Goal: Task Accomplishment & Management: Manage account settings

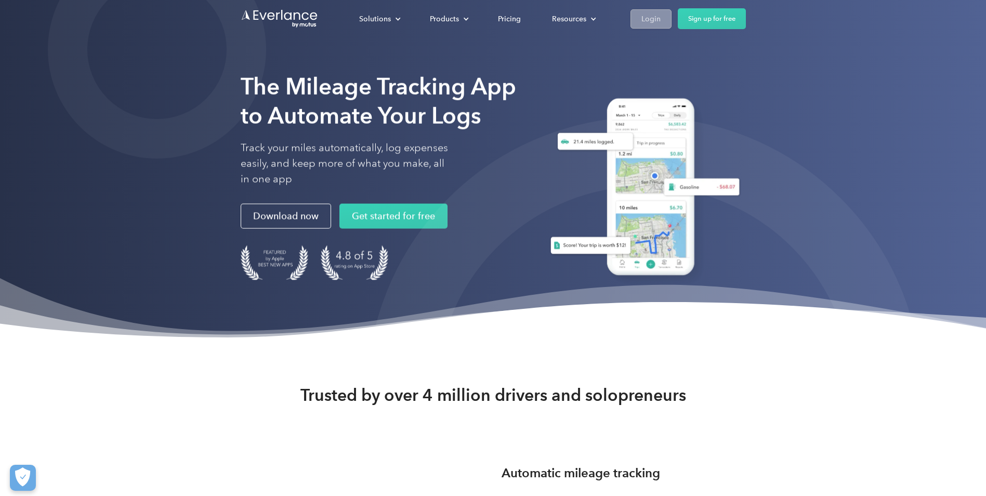
click at [655, 20] on div "Login" at bounding box center [650, 18] width 19 height 13
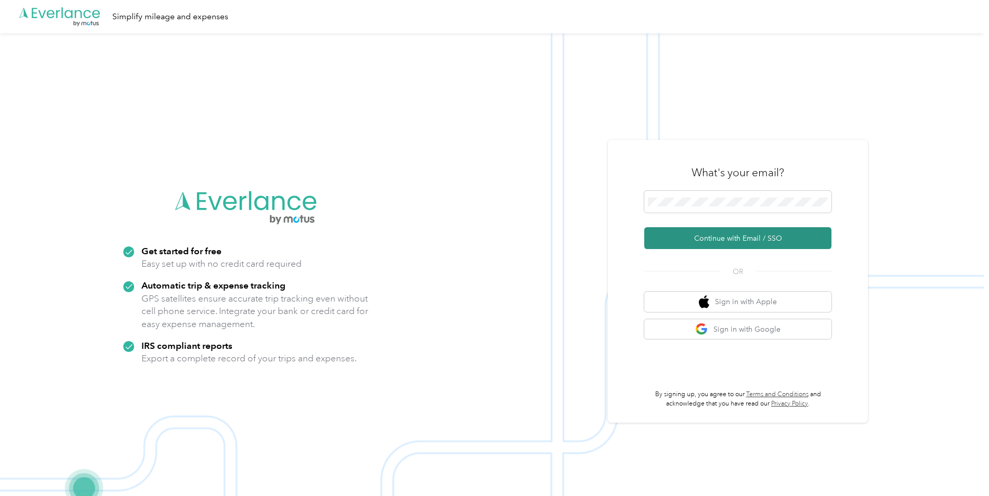
click at [730, 243] on button "Continue with Email / SSO" at bounding box center [737, 238] width 187 height 22
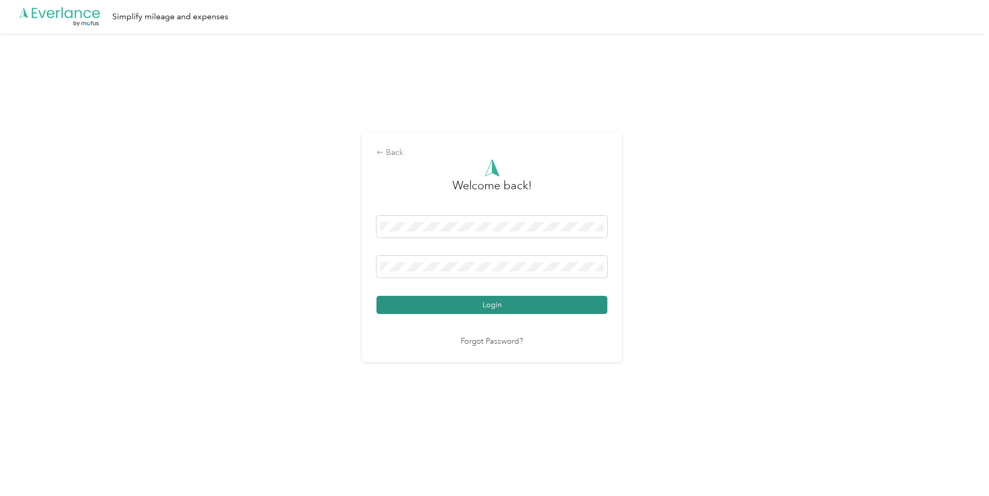
click at [506, 306] on button "Login" at bounding box center [491, 305] width 231 height 18
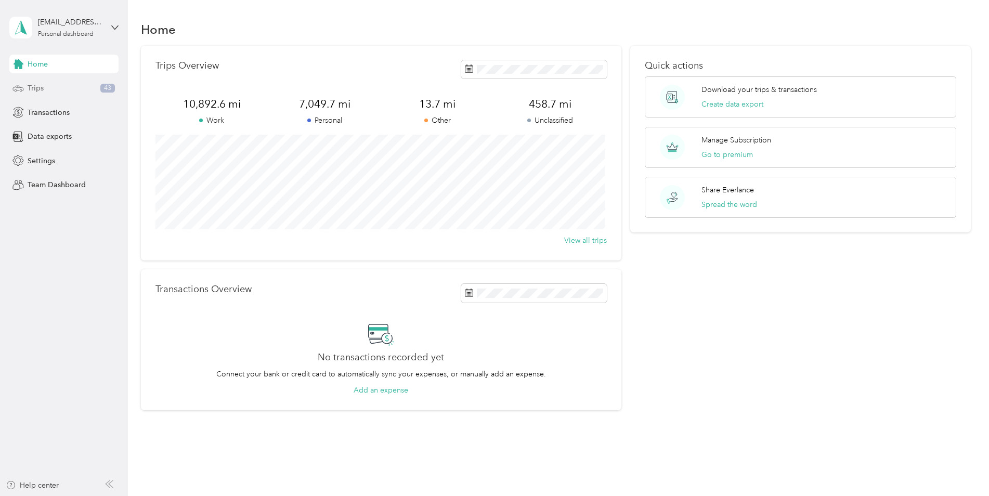
click at [93, 85] on div "Trips 43" at bounding box center [63, 88] width 109 height 19
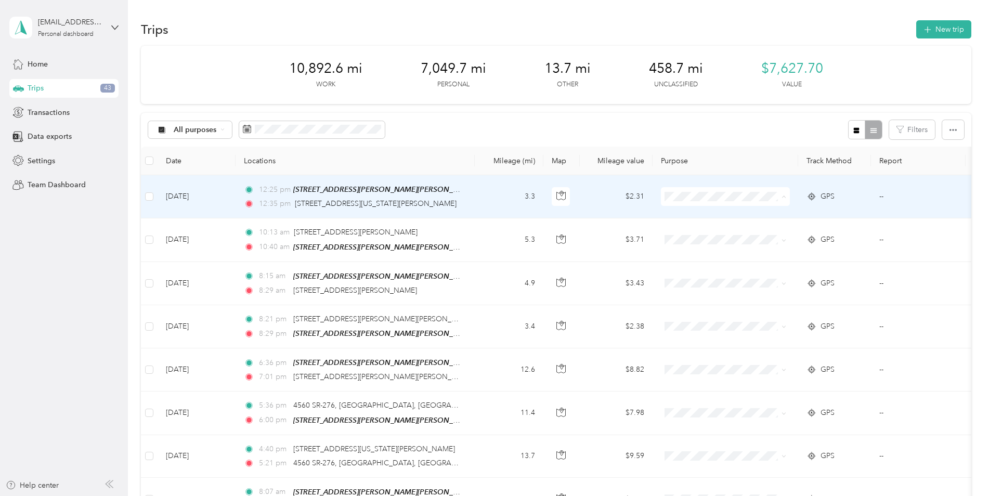
click at [718, 213] on span "Work" at bounding box center [739, 216] width 107 height 11
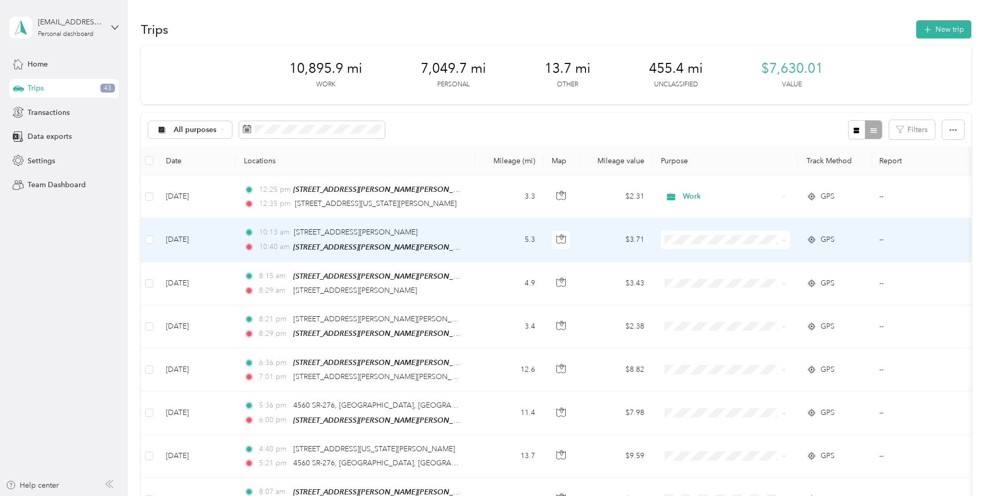
click at [695, 281] on ol "Work Personal Coaching Other Charity Medical Moving Commute Emily Alumni Party …" at bounding box center [731, 317] width 140 height 146
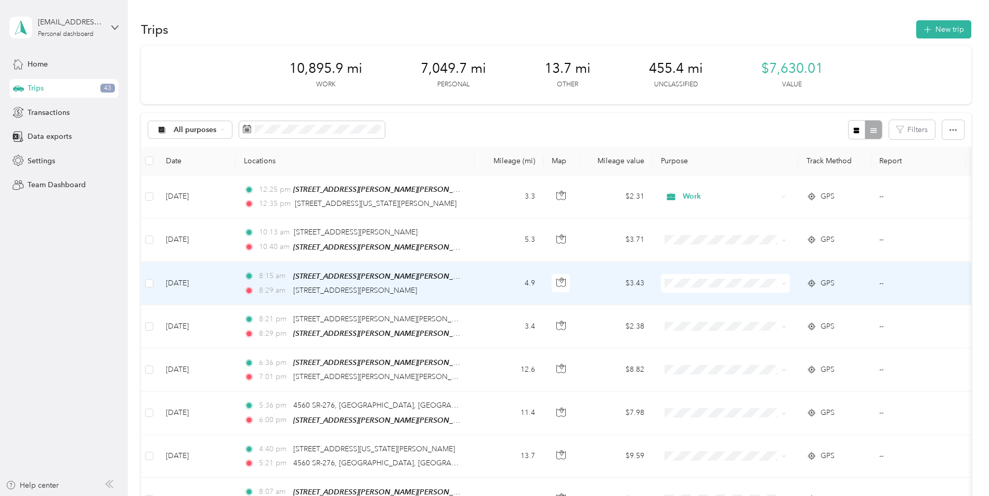
click at [695, 316] on span "Personal" at bounding box center [739, 317] width 107 height 11
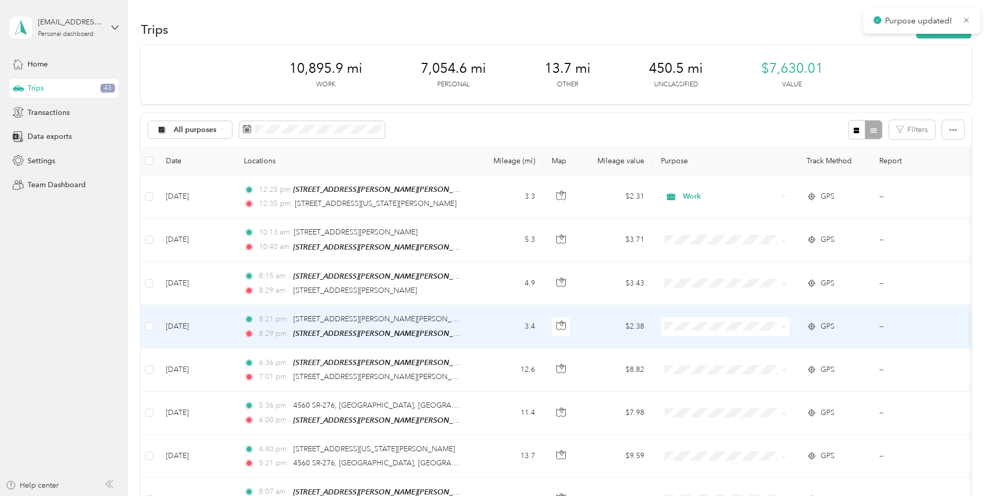
click at [702, 361] on span "Personal" at bounding box center [739, 359] width 107 height 11
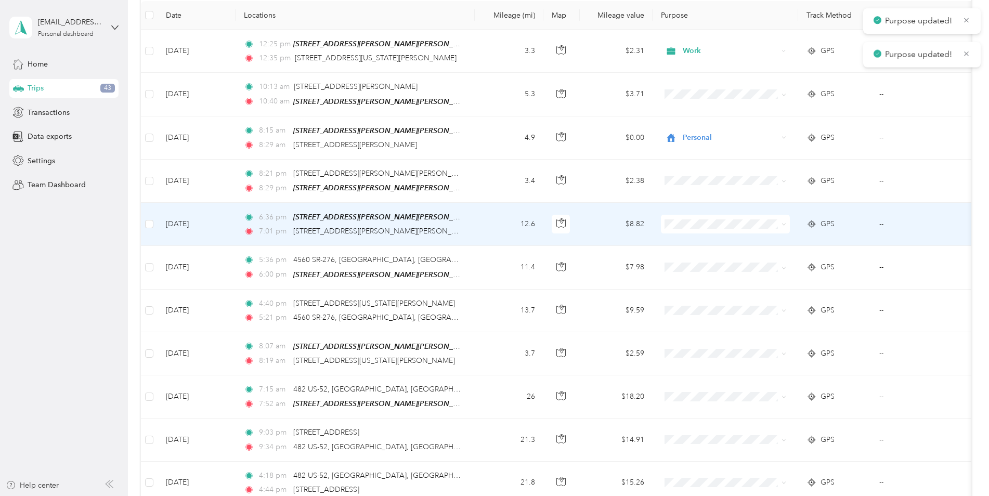
scroll to position [156, 0]
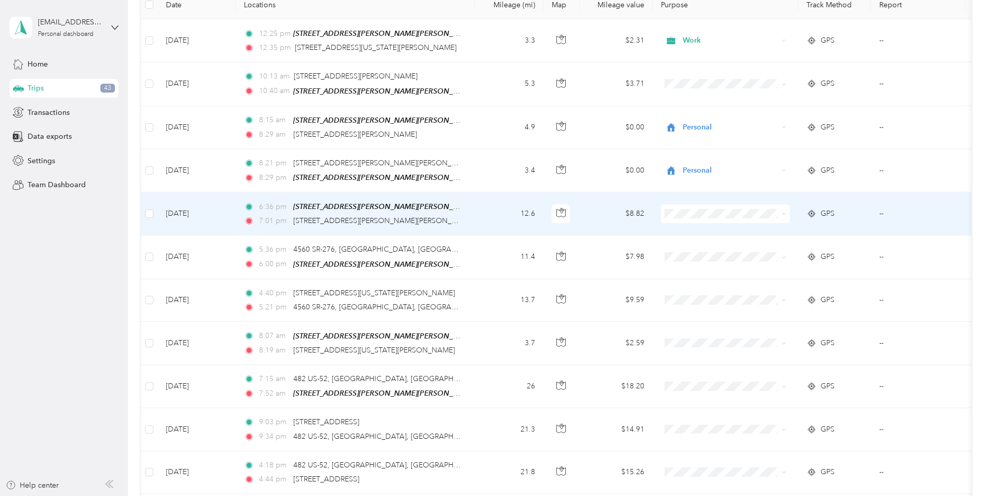
click at [730, 250] on span "Personal" at bounding box center [739, 249] width 107 height 11
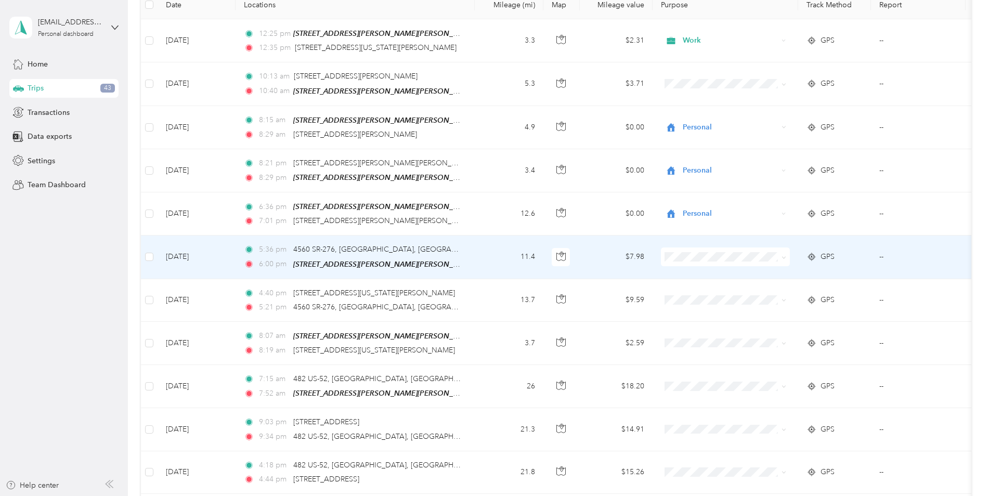
click at [713, 291] on span "Personal" at bounding box center [739, 288] width 107 height 11
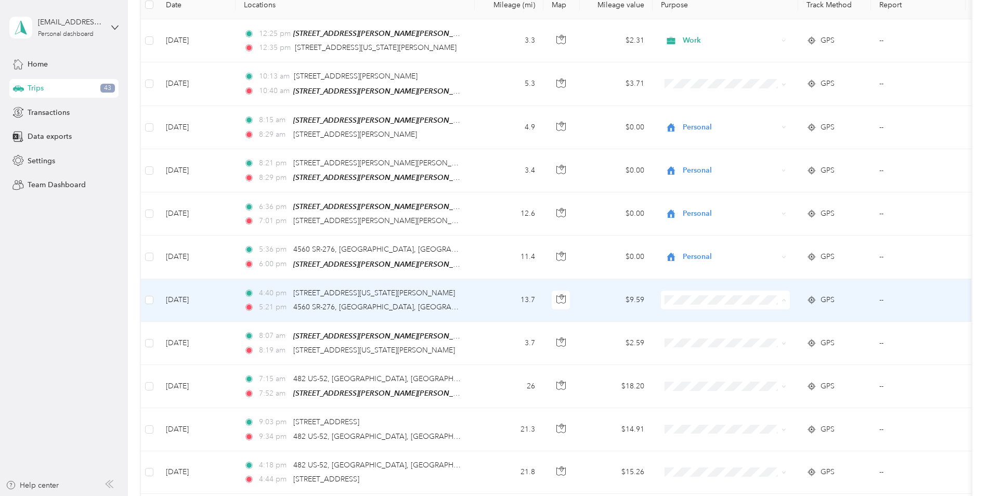
click at [702, 311] on span "Work" at bounding box center [739, 316] width 107 height 11
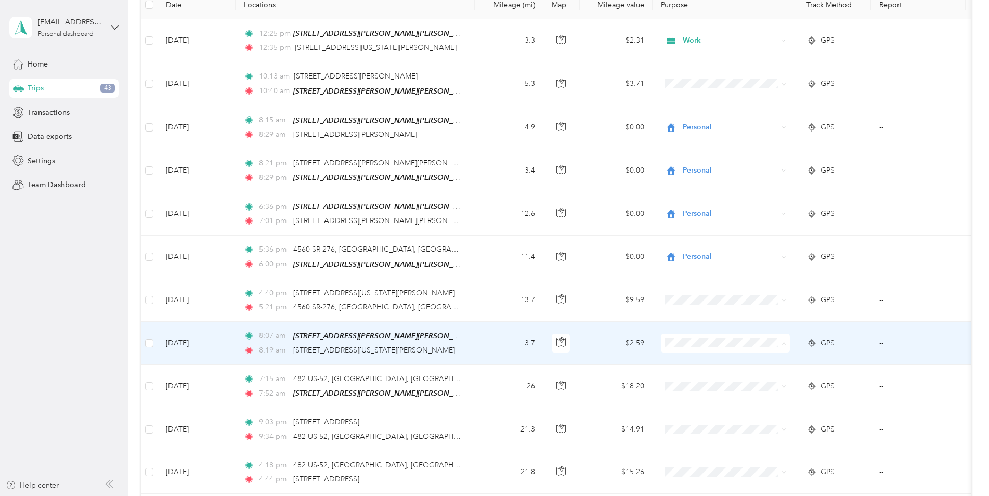
click at [713, 355] on span "Work" at bounding box center [739, 358] width 107 height 11
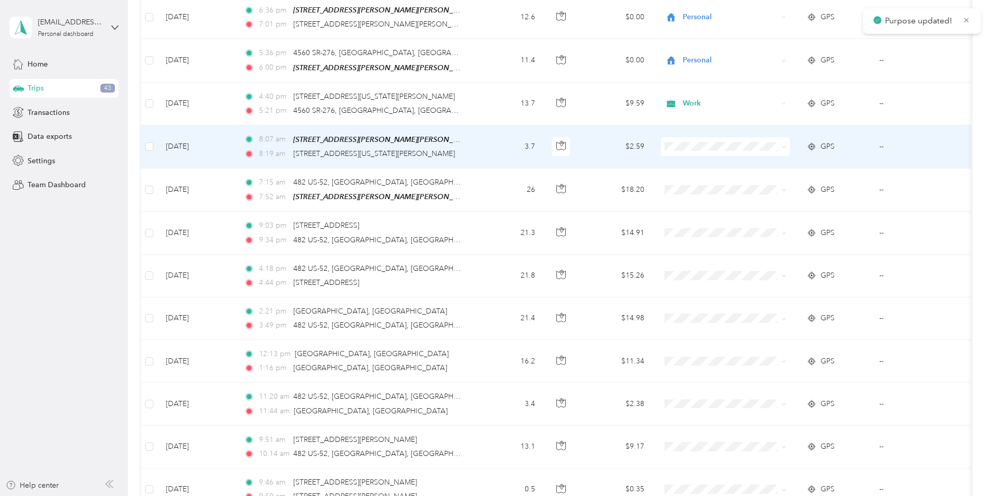
scroll to position [364, 0]
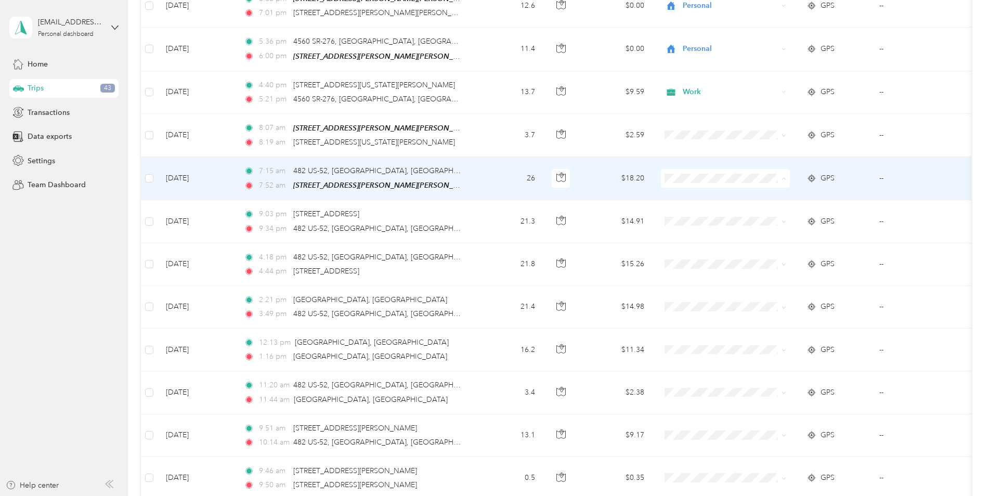
click at [681, 215] on li "Personal" at bounding box center [731, 212] width 140 height 18
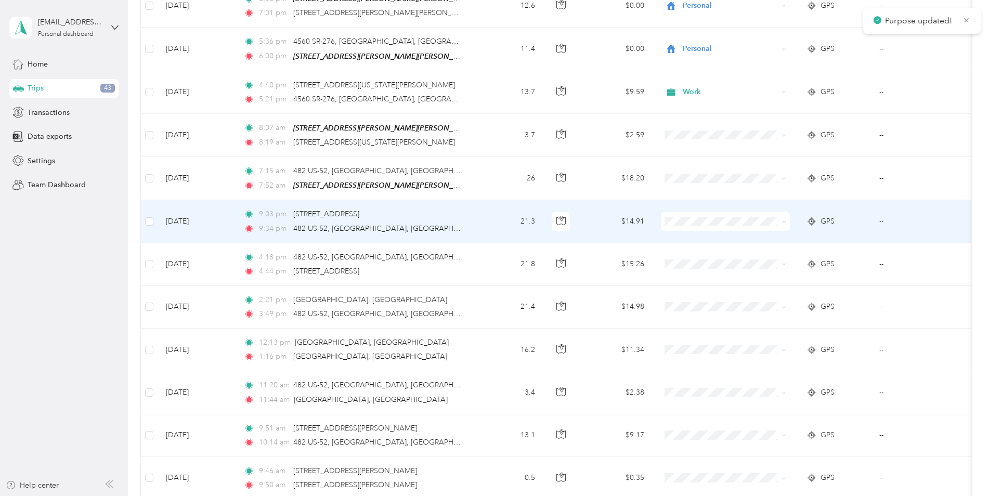
click at [688, 251] on span "Personal" at bounding box center [739, 255] width 107 height 11
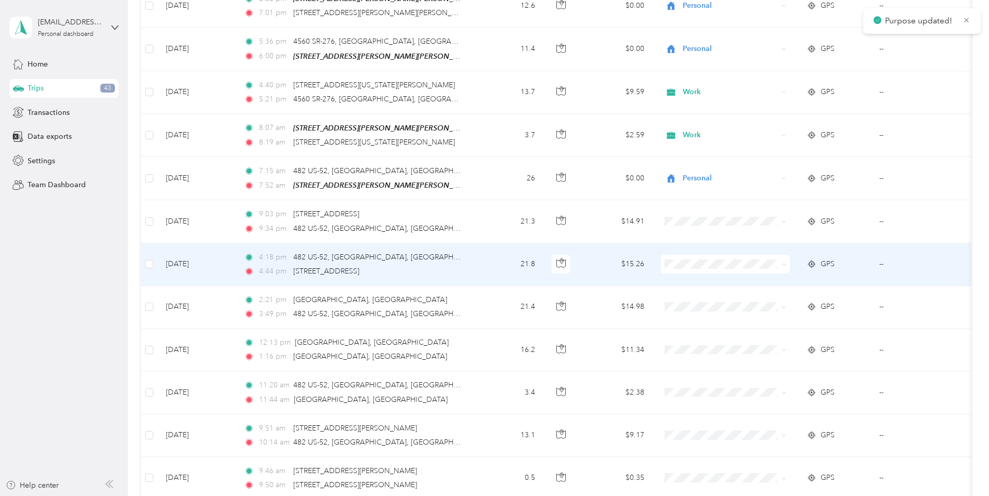
click at [691, 293] on span "Personal" at bounding box center [739, 297] width 107 height 11
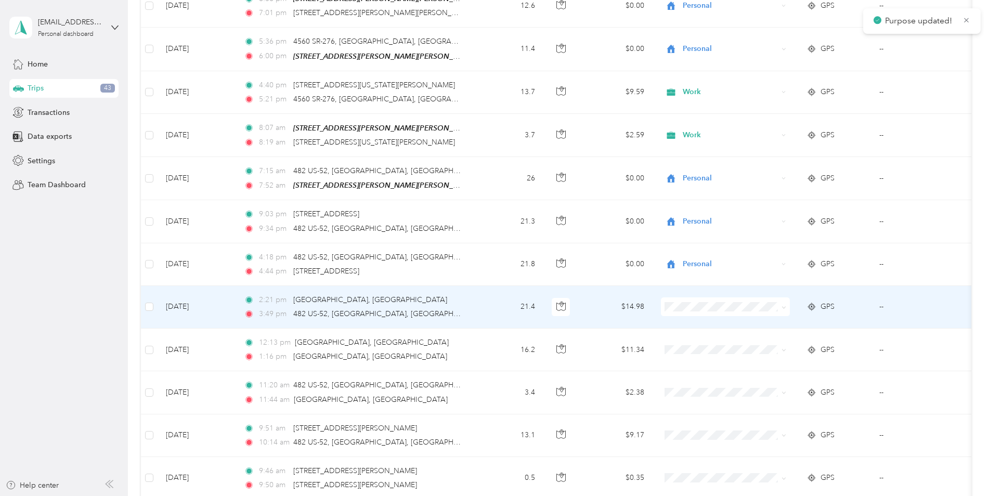
click at [689, 297] on span at bounding box center [725, 306] width 129 height 19
click at [705, 308] on span at bounding box center [725, 306] width 129 height 19
click at [728, 337] on span "Personal" at bounding box center [739, 340] width 107 height 11
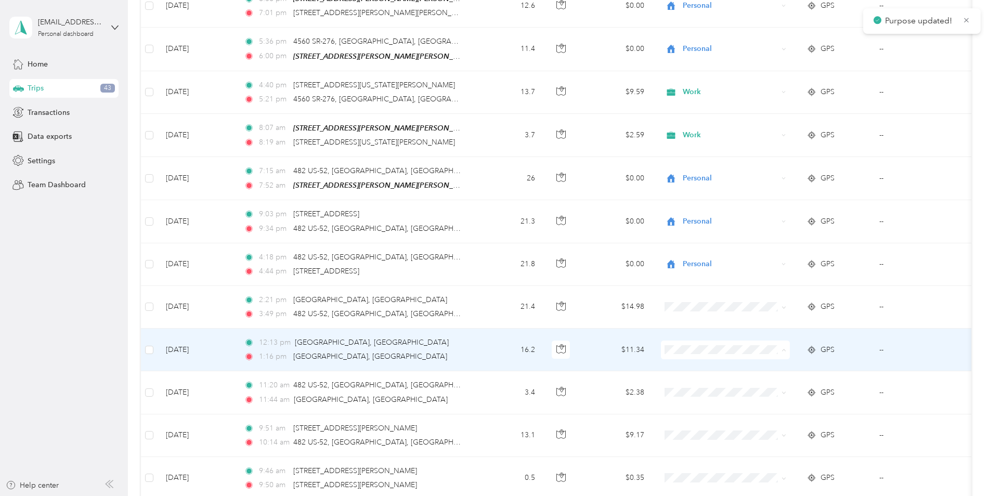
click at [728, 214] on span "Personal" at bounding box center [739, 217] width 107 height 11
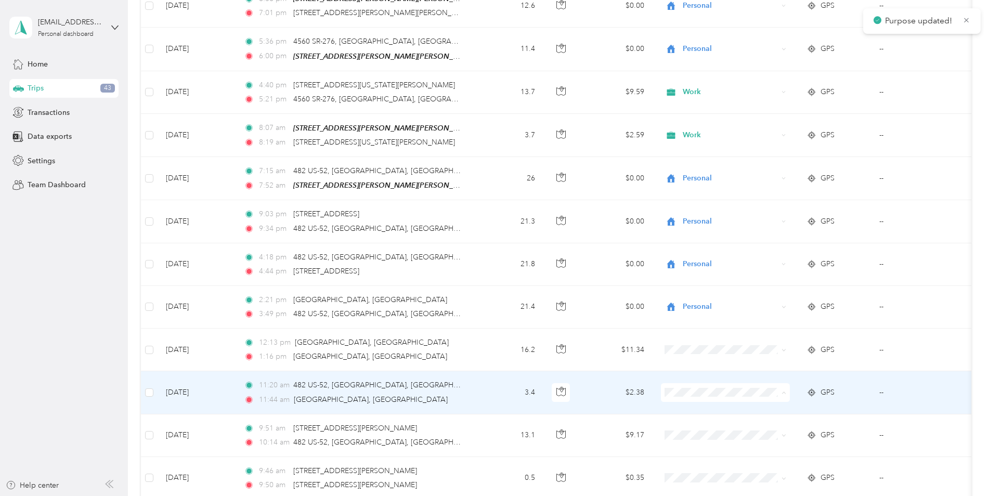
click at [712, 260] on li "Personal" at bounding box center [731, 260] width 140 height 18
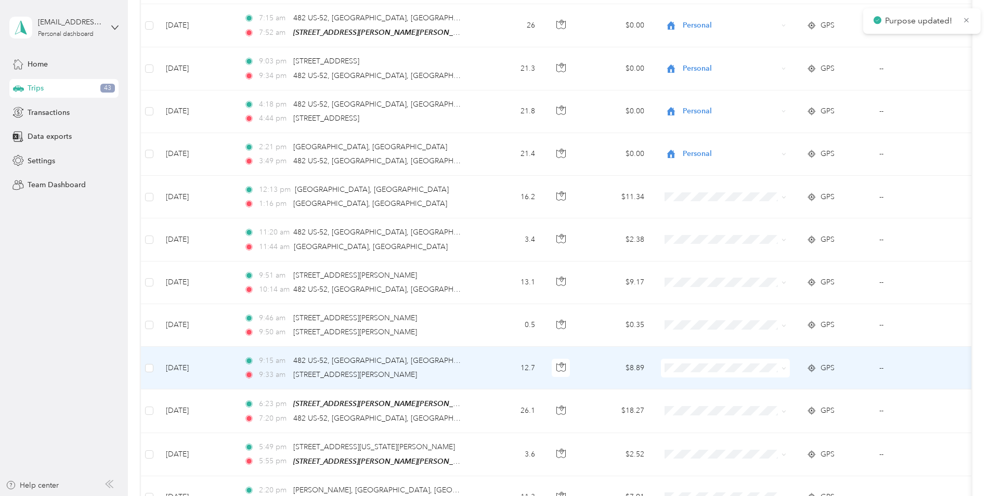
scroll to position [520, 0]
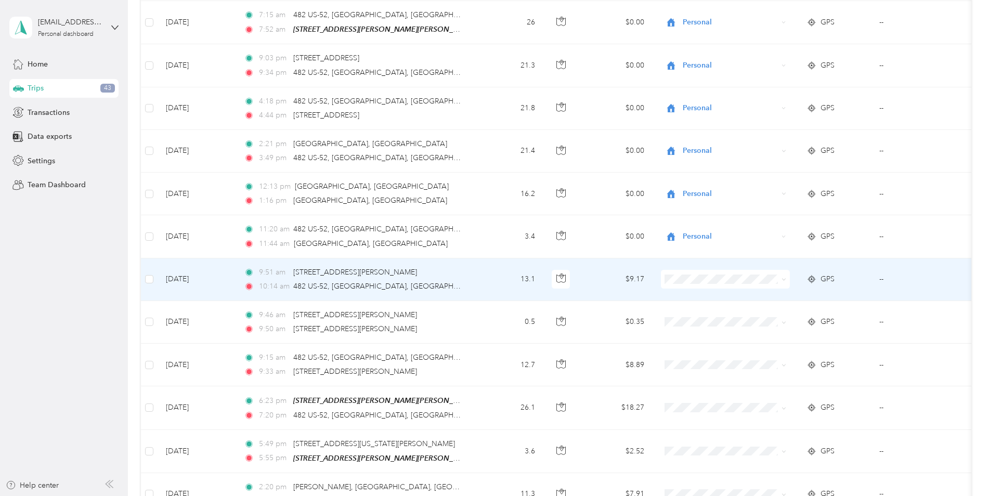
click at [707, 310] on span "Personal" at bounding box center [739, 309] width 107 height 11
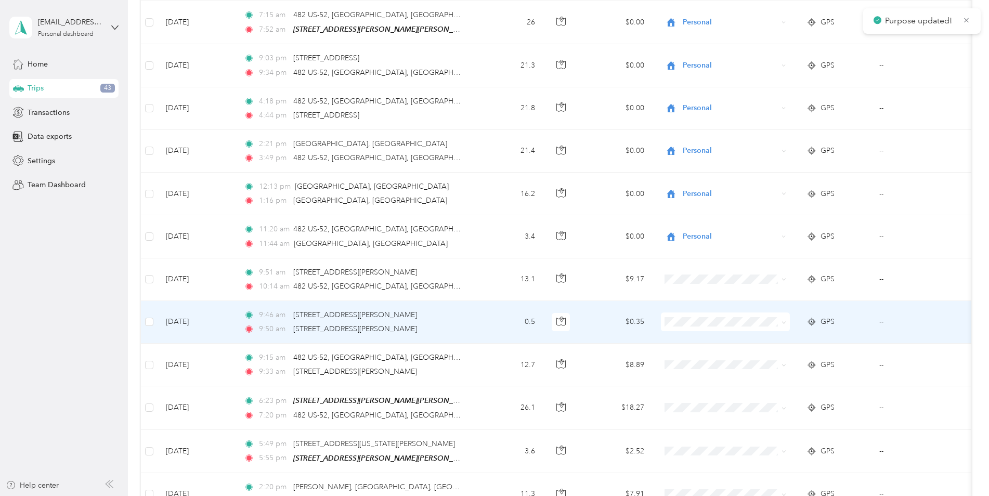
click at [712, 354] on span "Personal" at bounding box center [739, 353] width 107 height 11
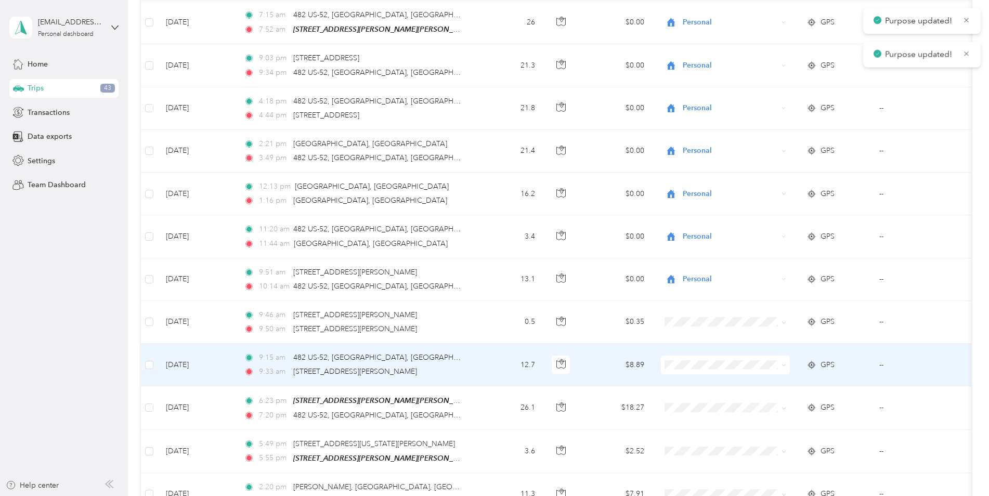
click at [712, 356] on span at bounding box center [725, 365] width 129 height 19
click at [685, 232] on span "Personal" at bounding box center [730, 232] width 125 height 11
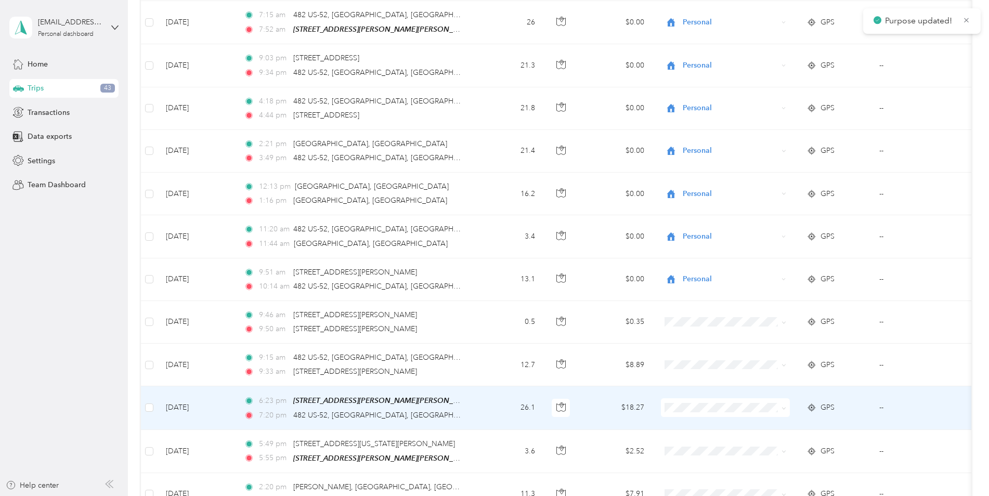
click at [732, 408] on span at bounding box center [725, 407] width 129 height 19
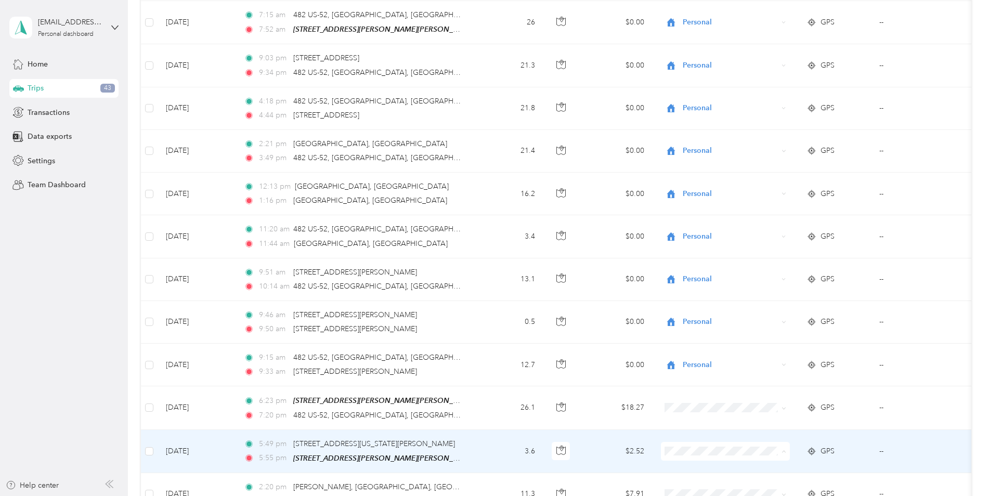
click at [712, 299] on span "Work" at bounding box center [739, 299] width 107 height 11
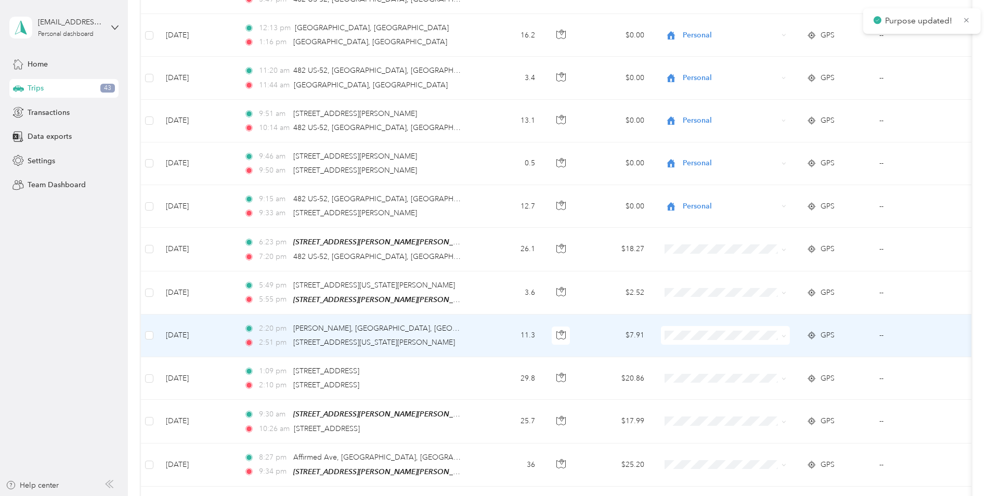
scroll to position [728, 0]
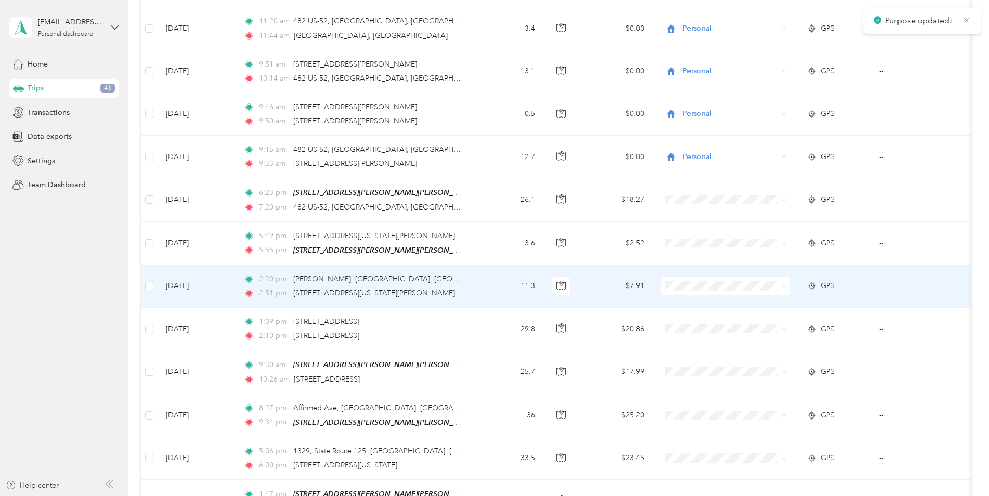
click at [688, 302] on span "Work" at bounding box center [739, 300] width 107 height 11
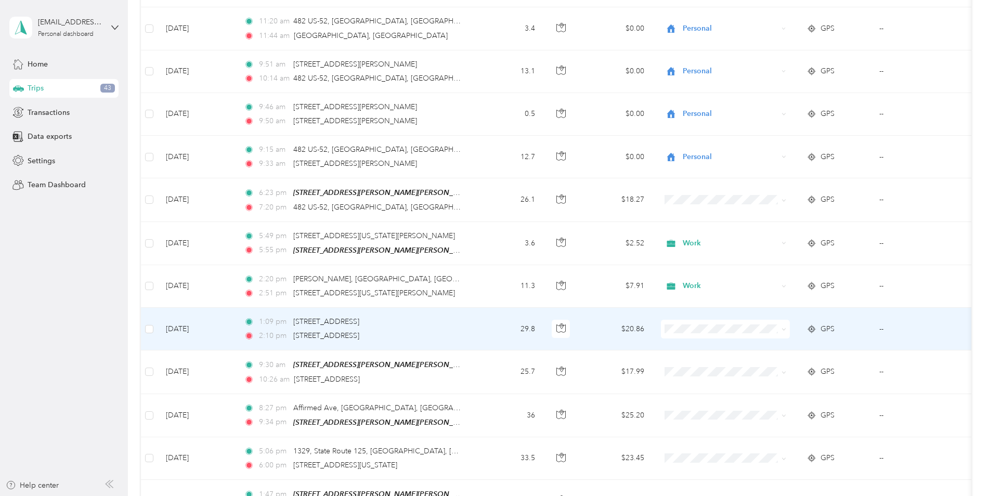
click at [722, 350] on ol "Work Personal Coaching Other Charity Medical Moving Commute Emily Alumni Party …" at bounding box center [731, 404] width 140 height 146
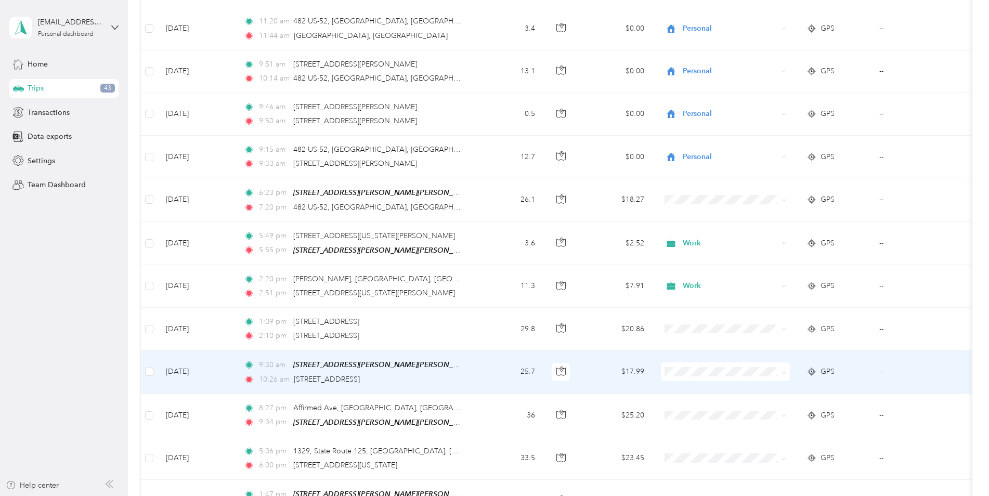
click at [702, 219] on span "Work" at bounding box center [739, 219] width 107 height 11
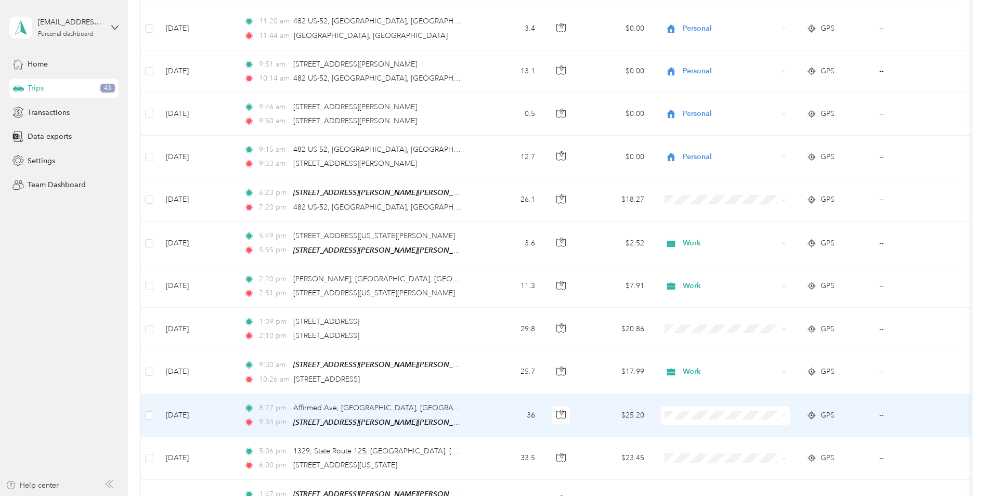
click at [703, 280] on span "Personal" at bounding box center [739, 280] width 107 height 11
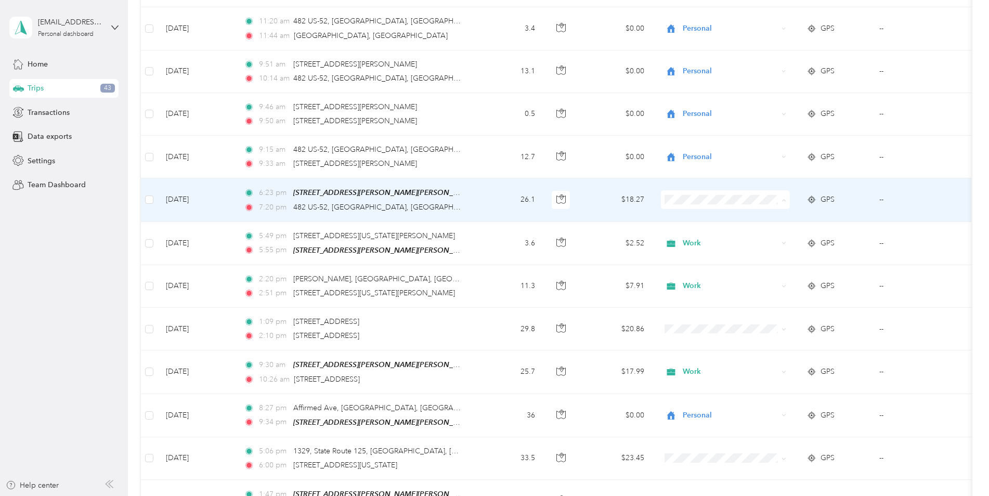
click at [731, 233] on span "Personal" at bounding box center [739, 233] width 107 height 11
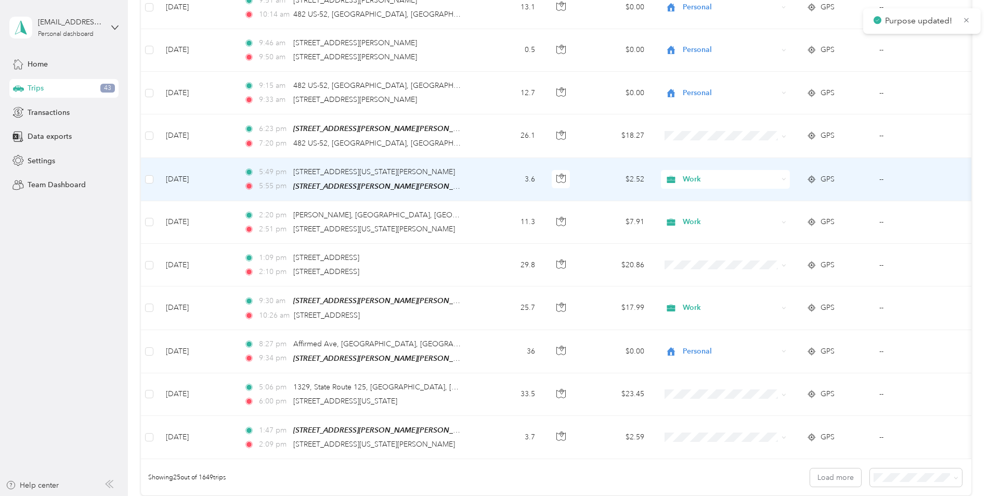
scroll to position [936, 0]
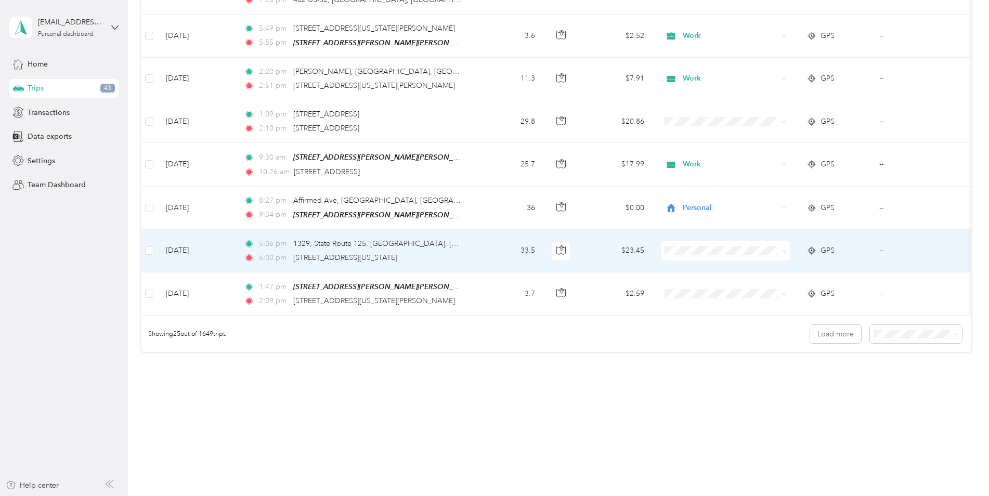
click at [712, 277] on span "Personal" at bounding box center [739, 281] width 107 height 11
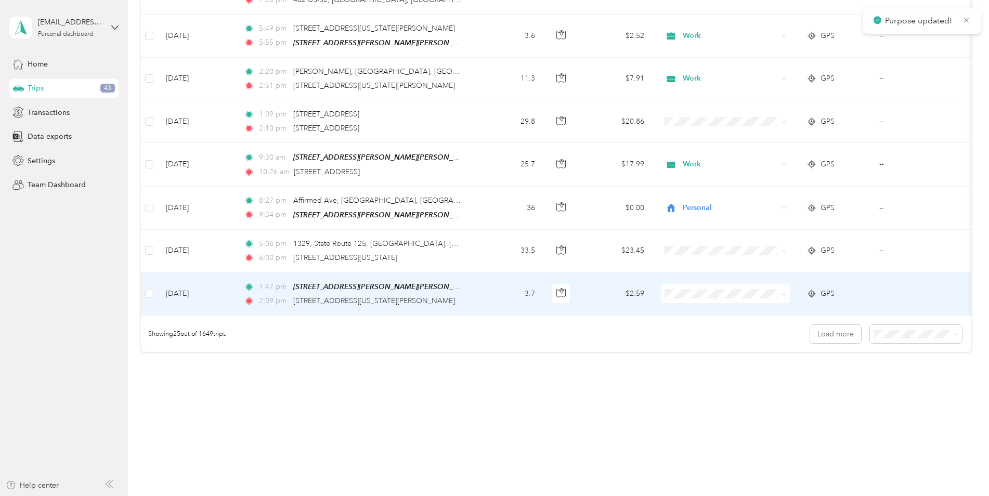
click at [709, 300] on span "Work" at bounding box center [739, 304] width 107 height 11
click at [738, 311] on li "Work" at bounding box center [731, 306] width 140 height 18
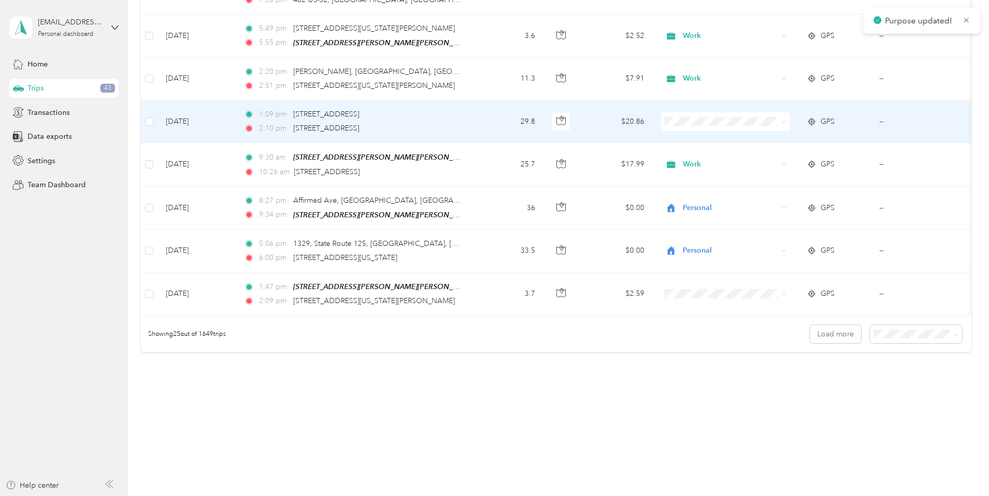
click at [687, 121] on span at bounding box center [725, 121] width 129 height 19
click at [713, 156] on span "Personal" at bounding box center [739, 153] width 107 height 11
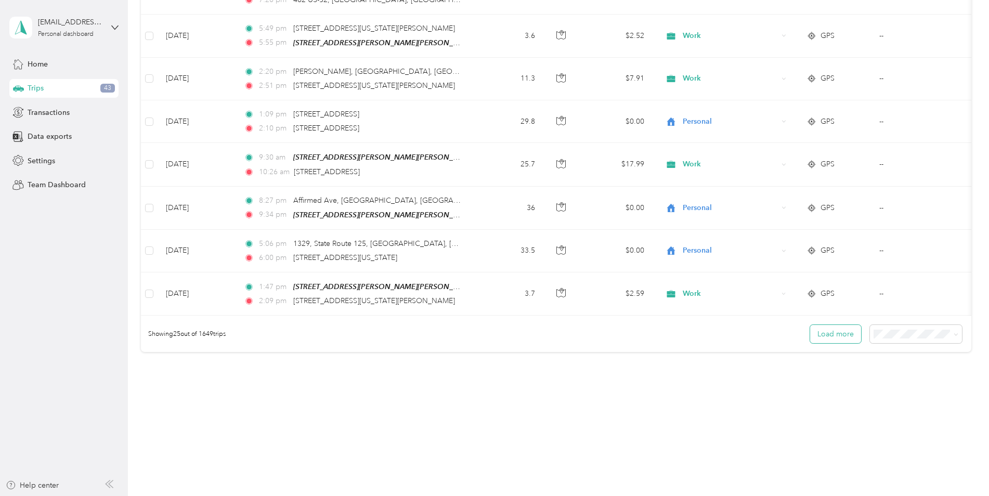
click at [842, 336] on button "Load more" at bounding box center [835, 334] width 51 height 18
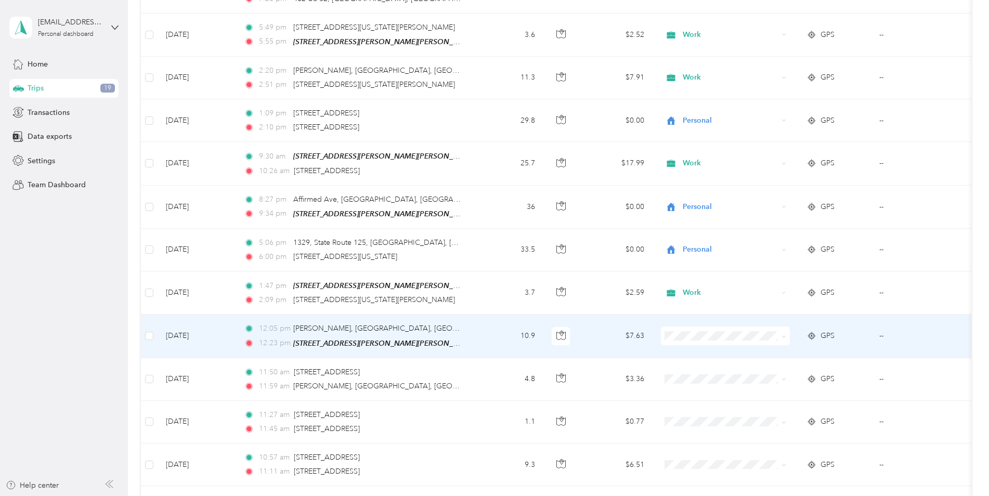
click at [678, 334] on span at bounding box center [725, 335] width 129 height 19
click at [679, 334] on span at bounding box center [725, 335] width 129 height 19
click at [753, 371] on li "Personal" at bounding box center [731, 367] width 140 height 18
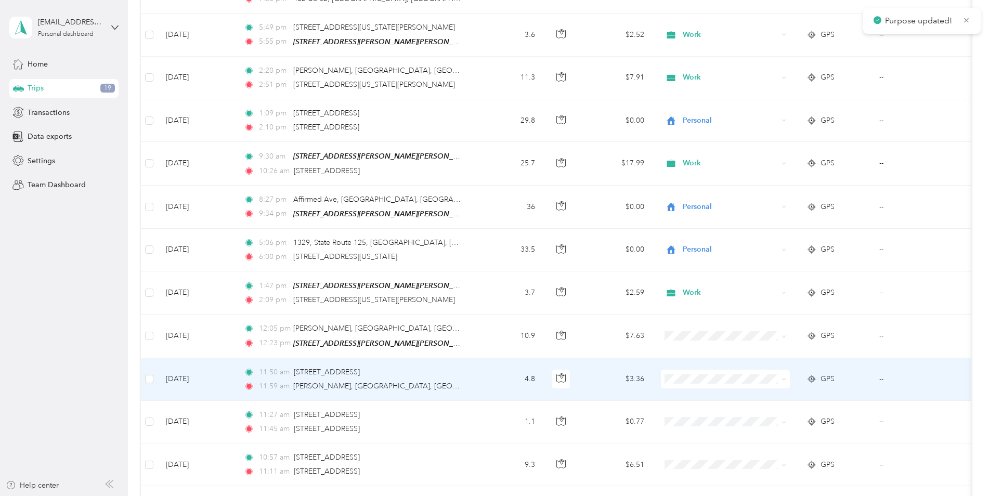
click at [709, 242] on span "Personal" at bounding box center [739, 243] width 107 height 11
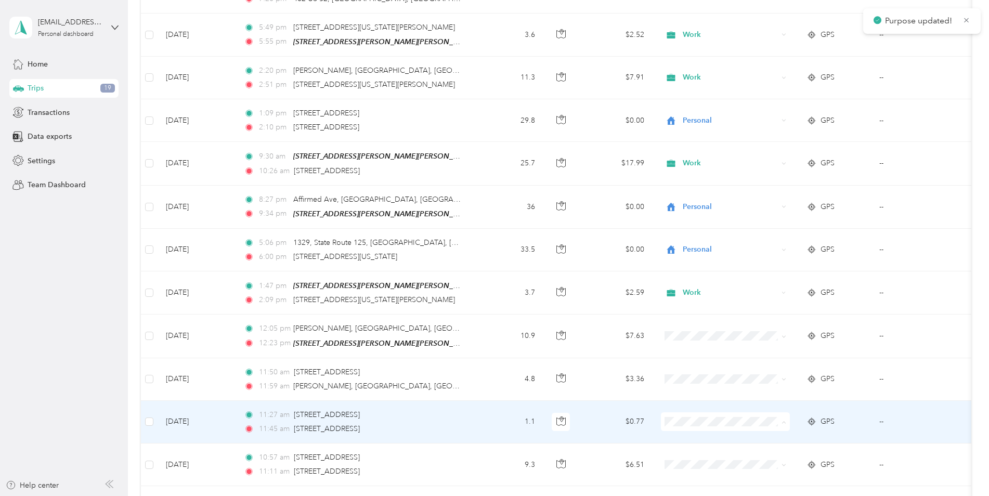
click at [709, 287] on li "Personal" at bounding box center [731, 286] width 140 height 18
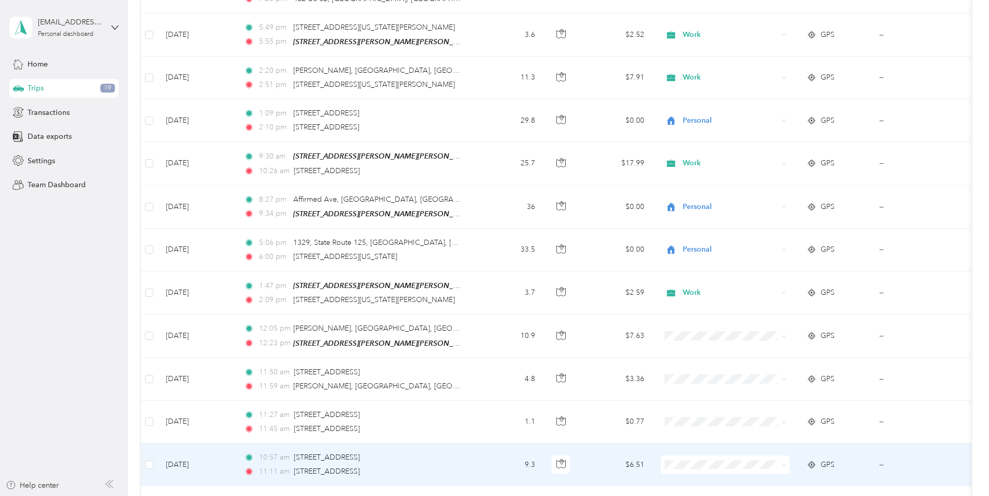
click at [717, 301] on li "Work" at bounding box center [731, 310] width 140 height 18
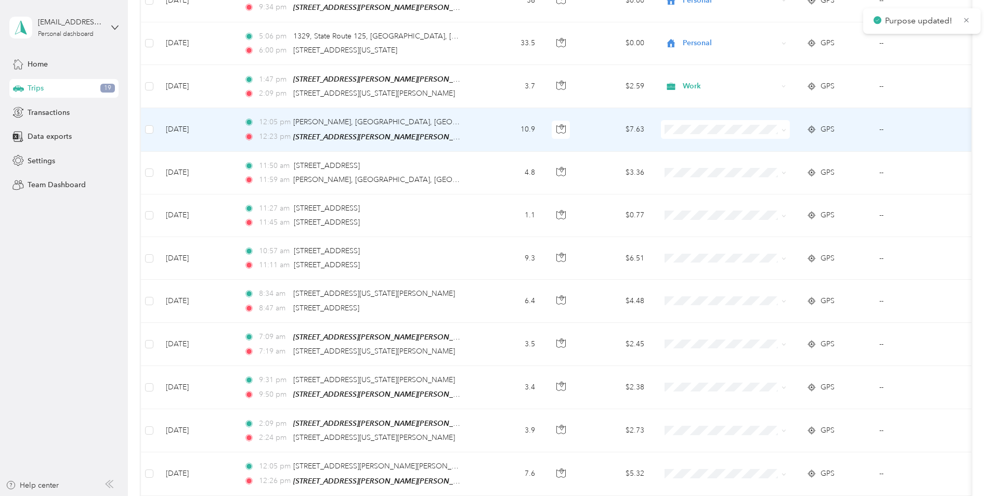
scroll to position [1196, 0]
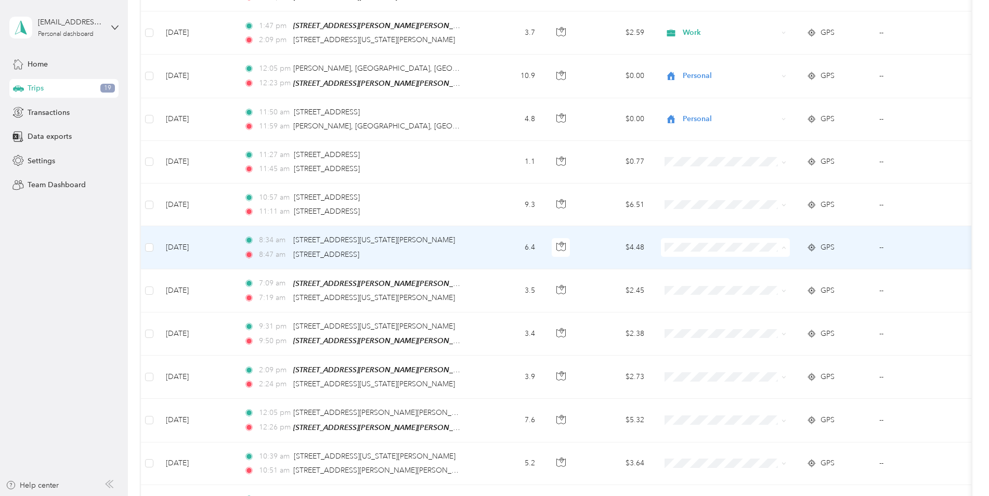
click at [728, 257] on span "Work" at bounding box center [739, 259] width 107 height 11
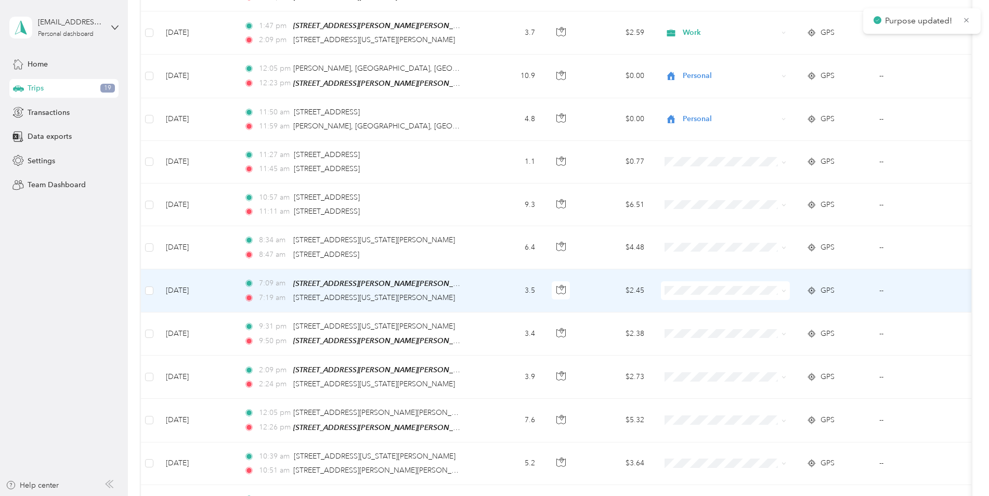
click at [732, 290] on span at bounding box center [725, 290] width 129 height 19
click at [726, 296] on li "Work" at bounding box center [731, 302] width 140 height 18
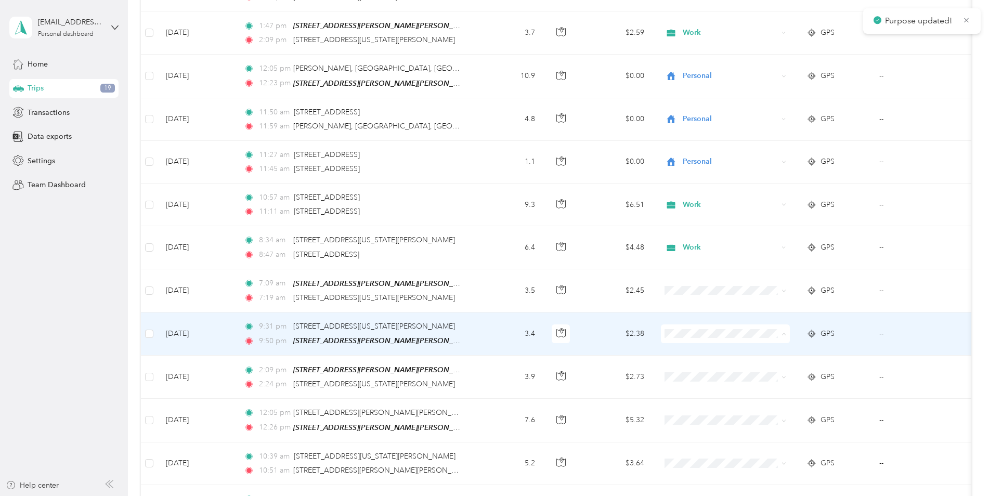
click at [710, 339] on span "Work" at bounding box center [739, 344] width 107 height 11
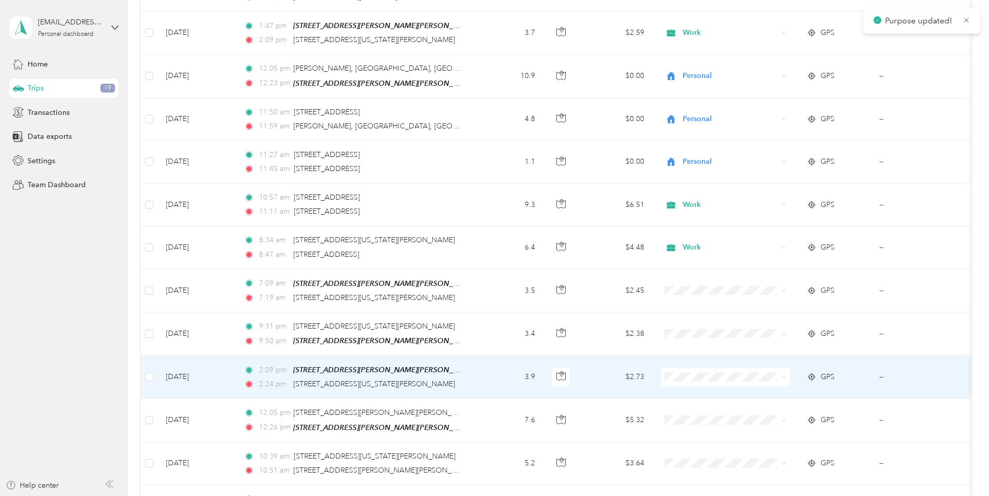
click at [679, 215] on li "Work" at bounding box center [731, 222] width 140 height 18
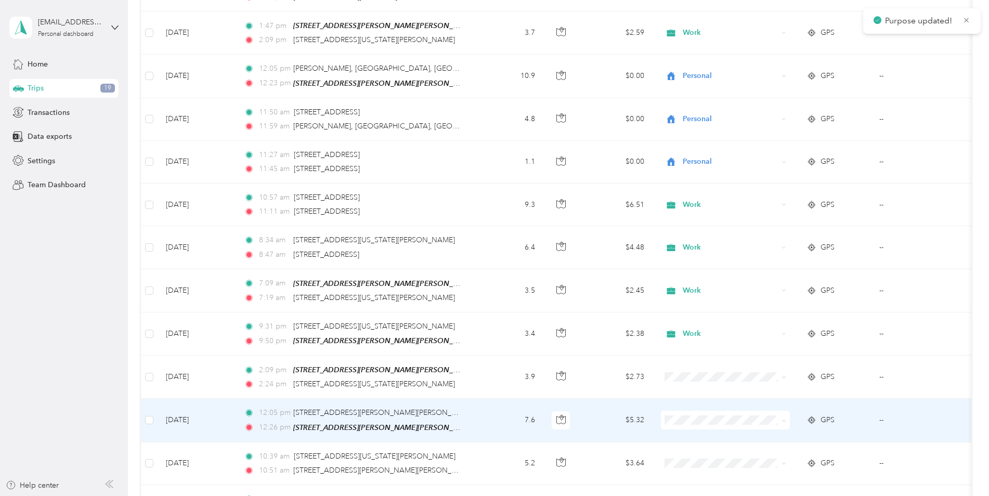
click at [712, 284] on li "Personal" at bounding box center [731, 282] width 140 height 18
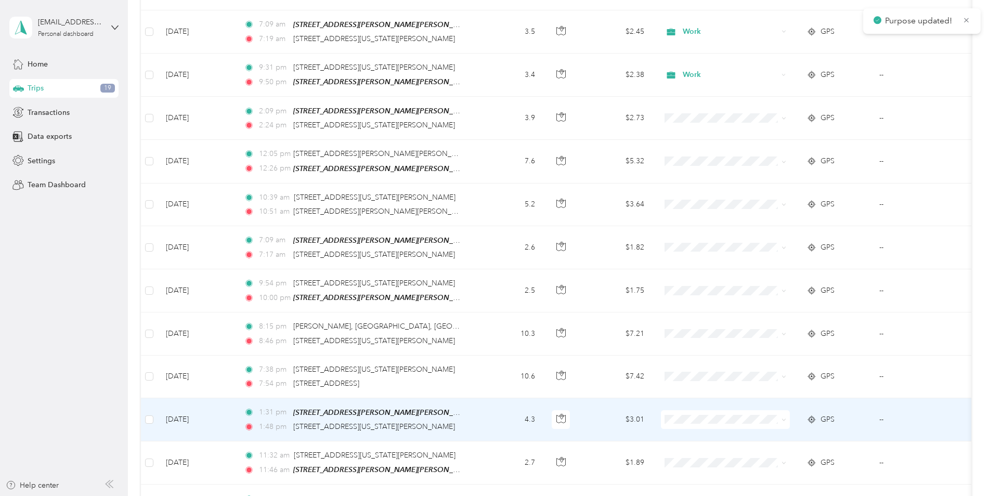
scroll to position [1456, 0]
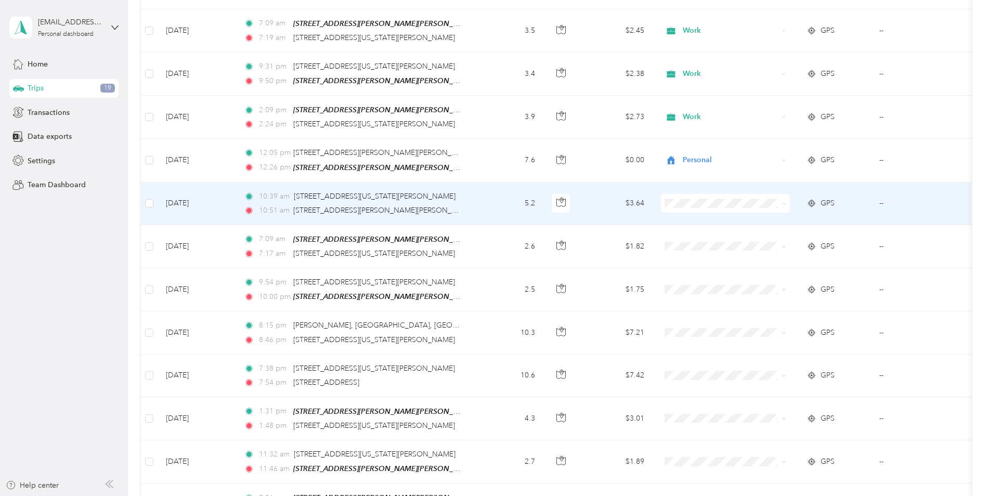
click at [726, 228] on span "Personal" at bounding box center [739, 231] width 107 height 11
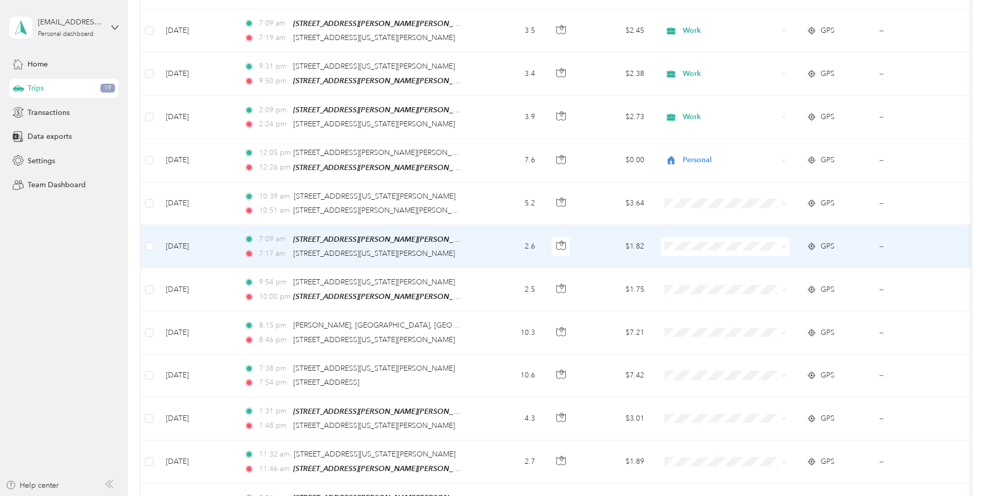
click at [728, 259] on li "Work" at bounding box center [731, 256] width 140 height 18
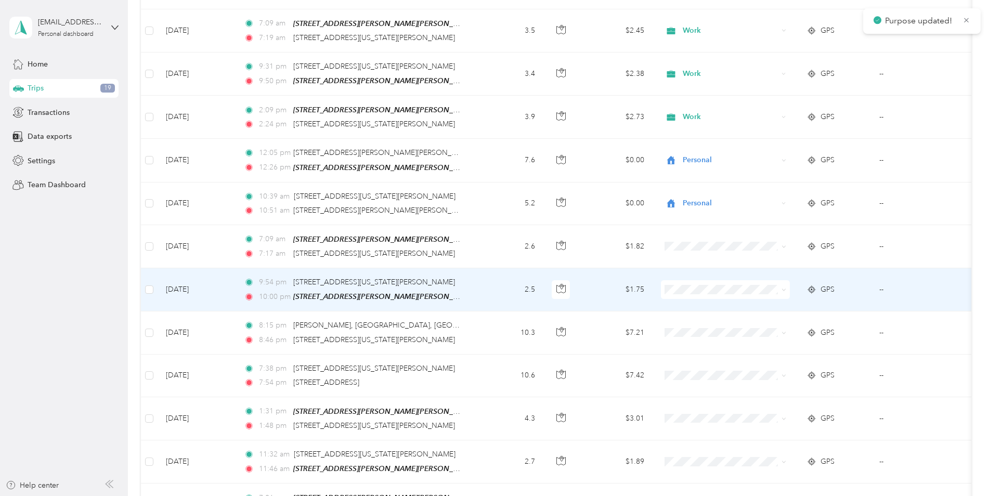
click at [742, 300] on span "Work" at bounding box center [739, 295] width 107 height 11
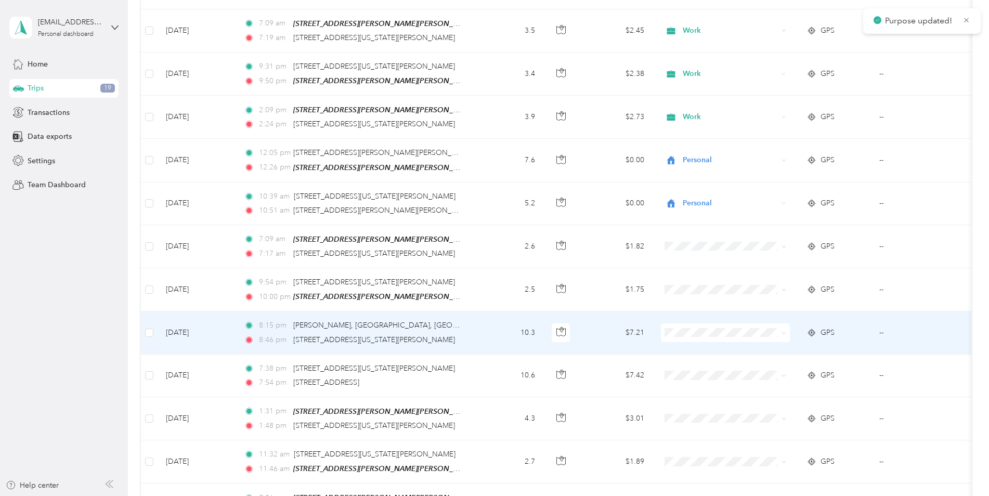
click at [746, 327] on span at bounding box center [725, 332] width 129 height 19
click at [745, 363] on li "Personal" at bounding box center [731, 360] width 140 height 18
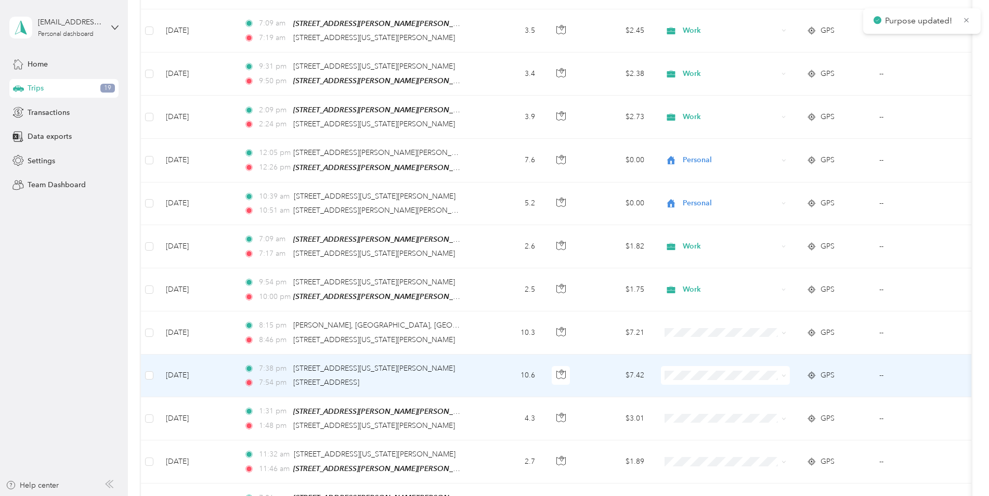
click at [725, 239] on li "Personal" at bounding box center [731, 235] width 140 height 18
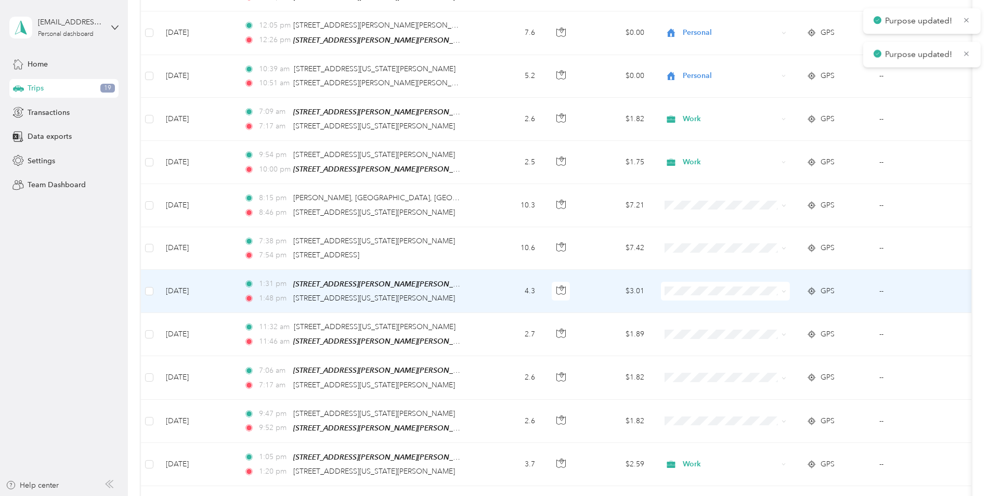
scroll to position [1612, 0]
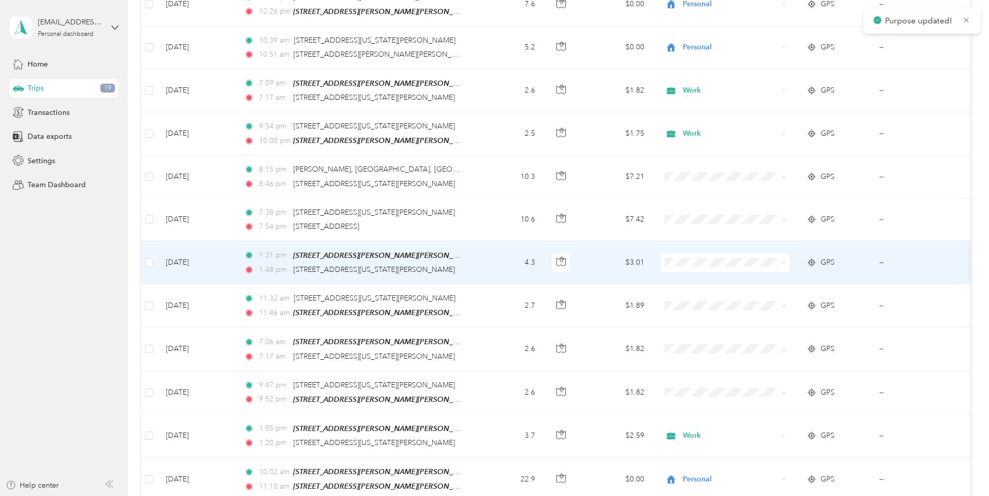
click at [715, 258] on span at bounding box center [725, 262] width 129 height 19
click at [704, 269] on span "Work" at bounding box center [739, 271] width 107 height 11
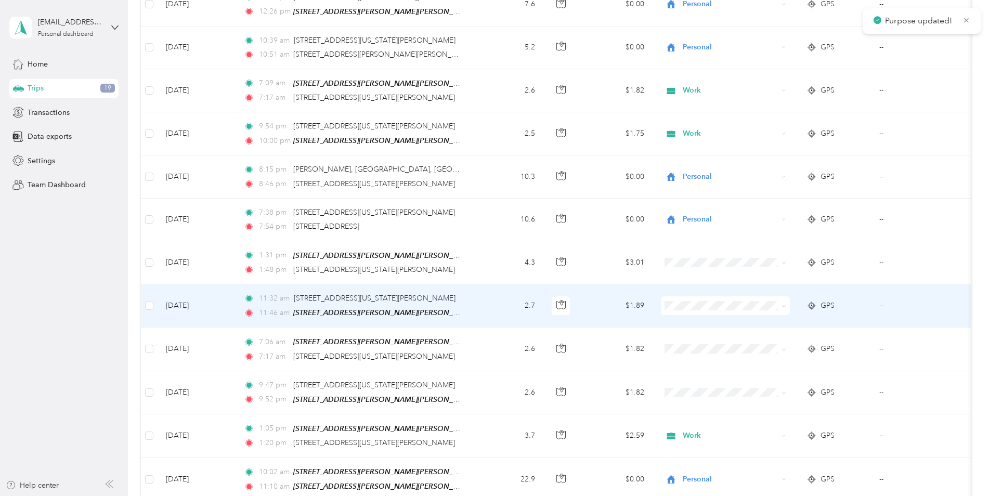
click at [690, 312] on span "Work" at bounding box center [739, 310] width 107 height 11
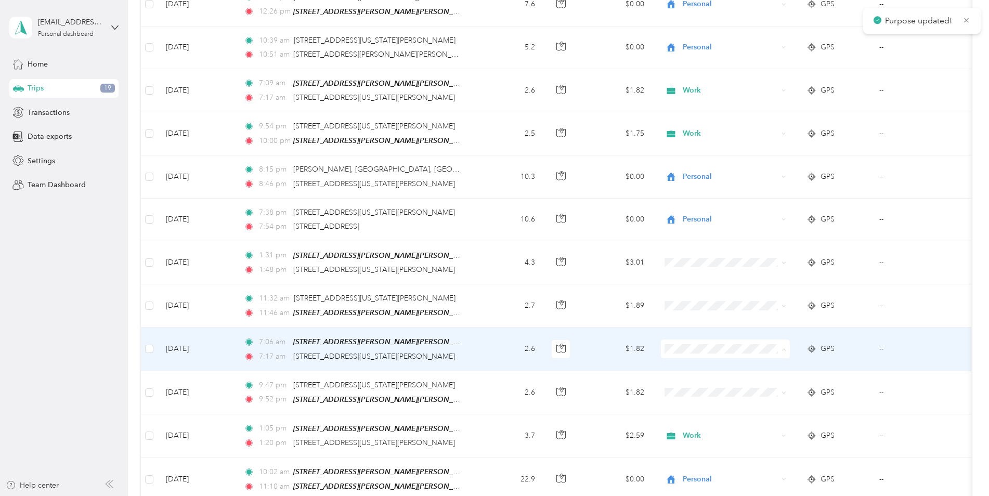
click at [692, 350] on li "Work" at bounding box center [731, 357] width 140 height 18
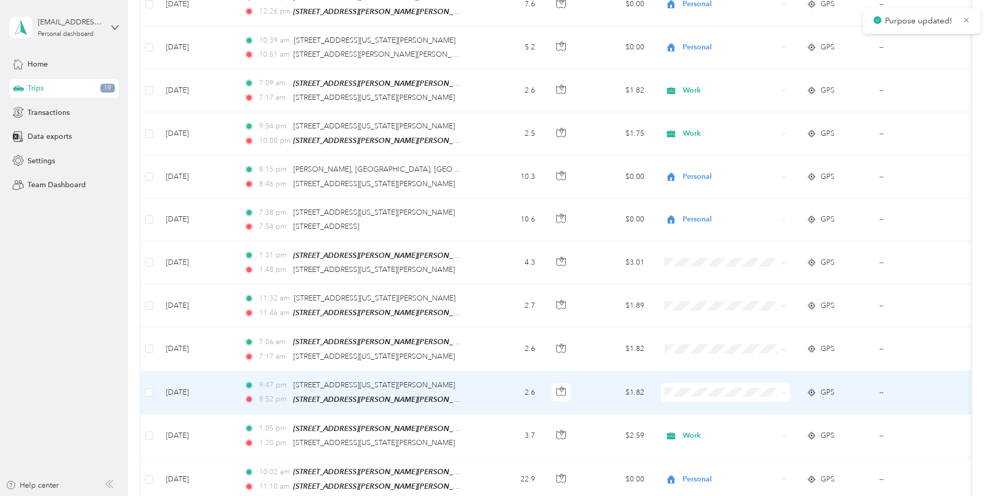
click at [752, 239] on ol "Work Personal Coaching Other Charity Medical Moving Commute Emily Alumni Party …" at bounding box center [731, 297] width 140 height 146
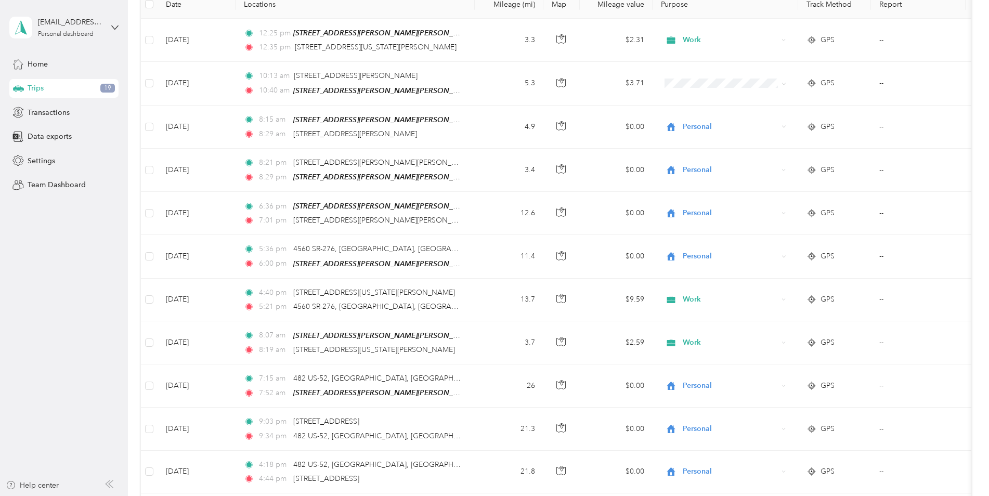
scroll to position [0, 0]
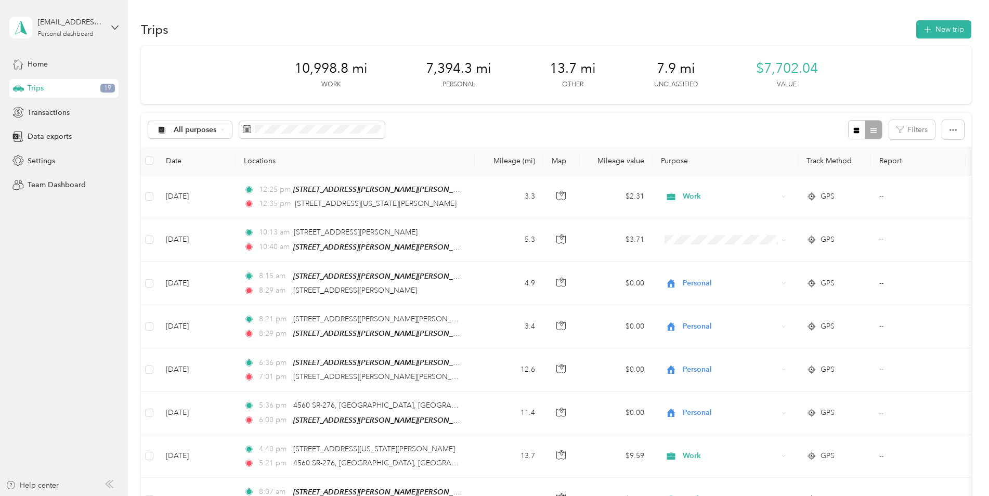
click at [49, 89] on div "Trips 19" at bounding box center [63, 88] width 109 height 19
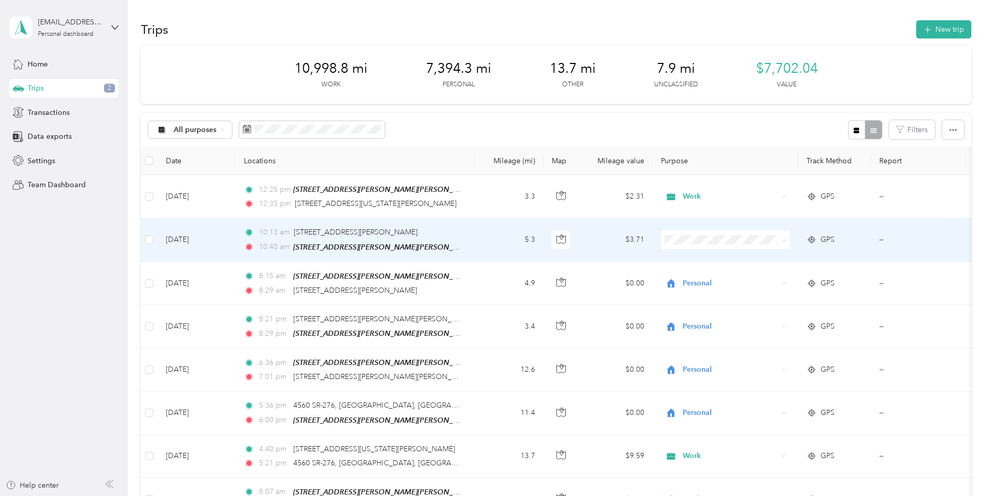
click at [684, 247] on span at bounding box center [725, 239] width 129 height 19
click at [718, 253] on span "Work" at bounding box center [739, 258] width 107 height 11
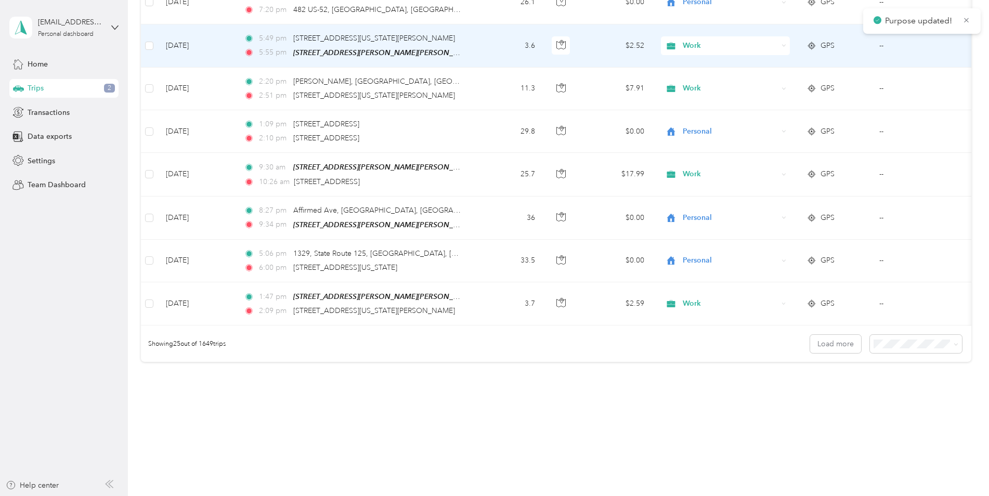
scroll to position [936, 0]
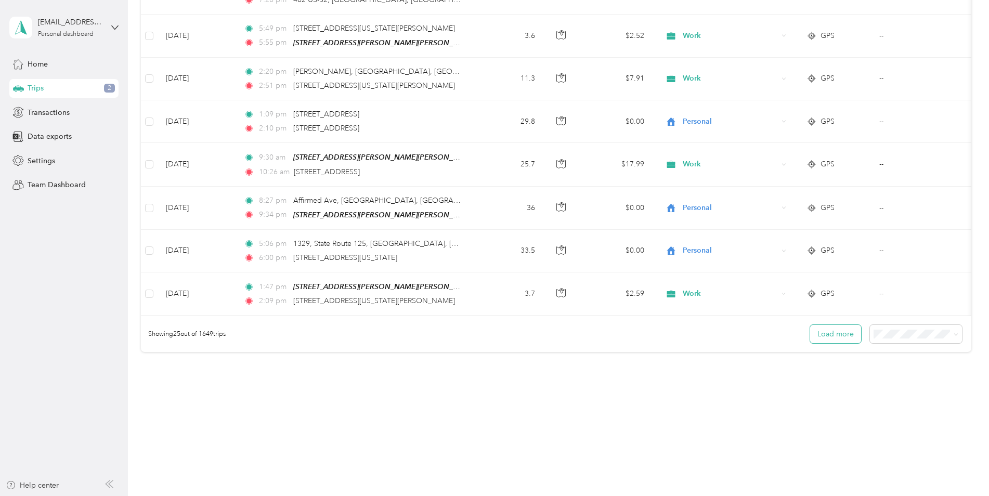
click at [834, 334] on button "Load more" at bounding box center [835, 334] width 51 height 18
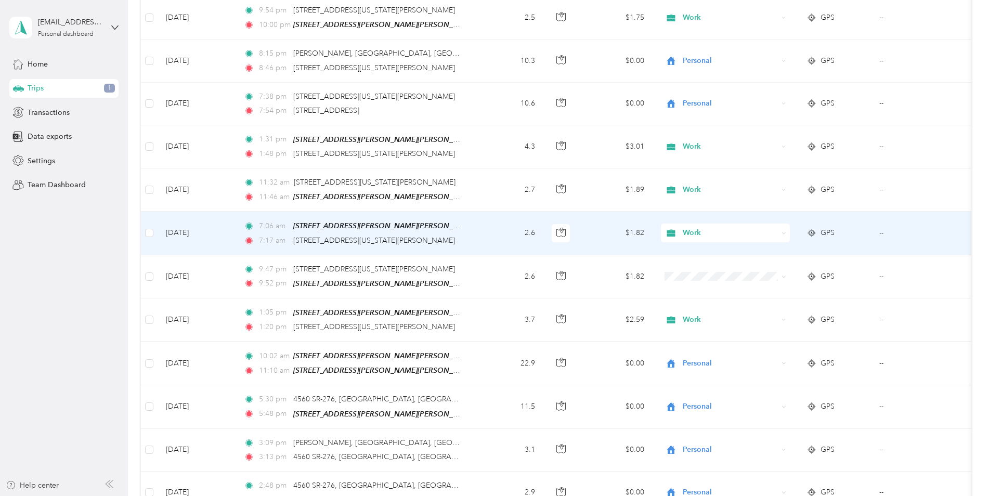
scroll to position [1768, 0]
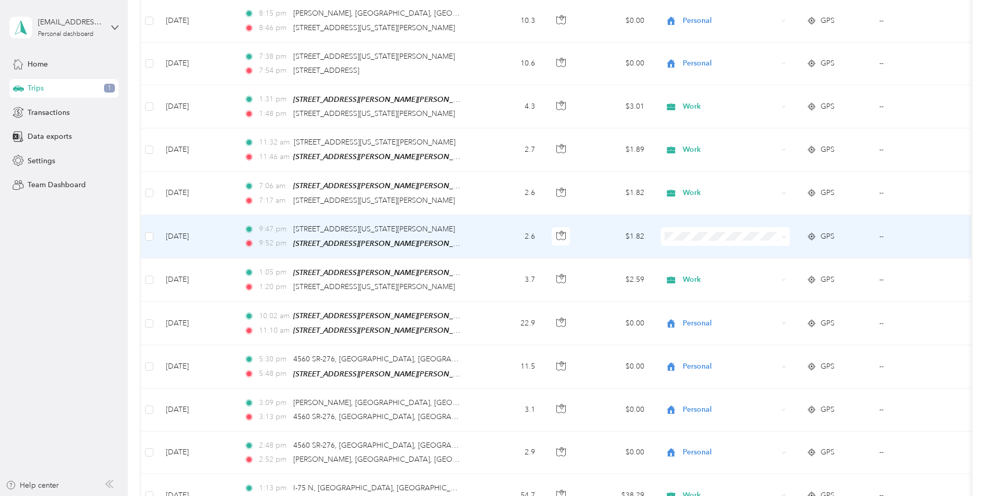
click at [718, 248] on ol "Work Personal Coaching Other Charity Medical Moving Commute Emily Alumni Party …" at bounding box center [731, 306] width 140 height 146
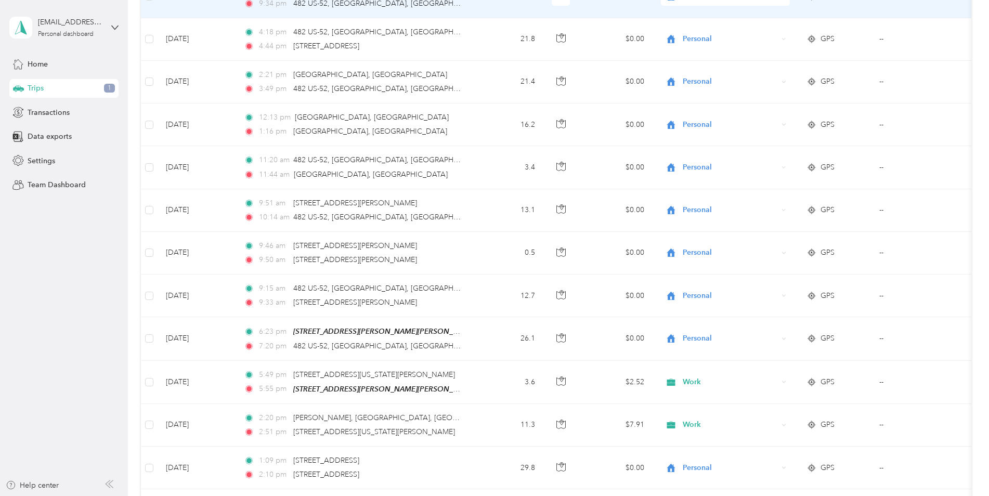
scroll to position [572, 0]
